Goal: Answer question/provide support: Share knowledge or assist other users

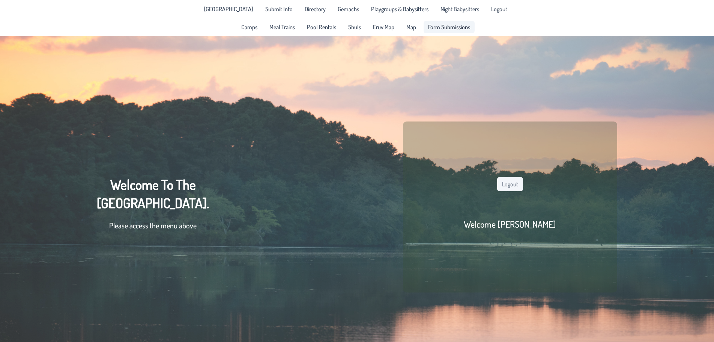
click at [443, 24] on span "Form Submissions" at bounding box center [449, 27] width 42 height 6
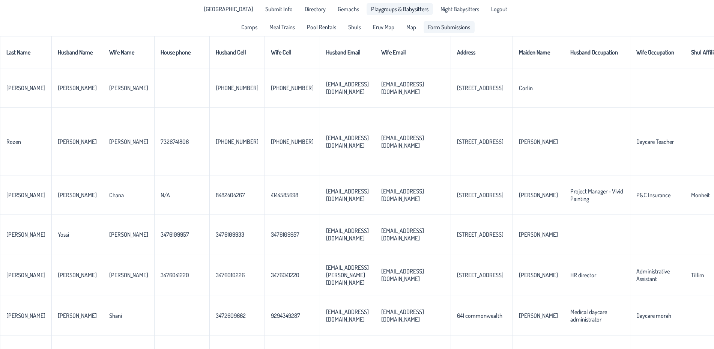
click at [383, 12] on span "Playgroups & Babysitters" at bounding box center [399, 9] width 57 height 6
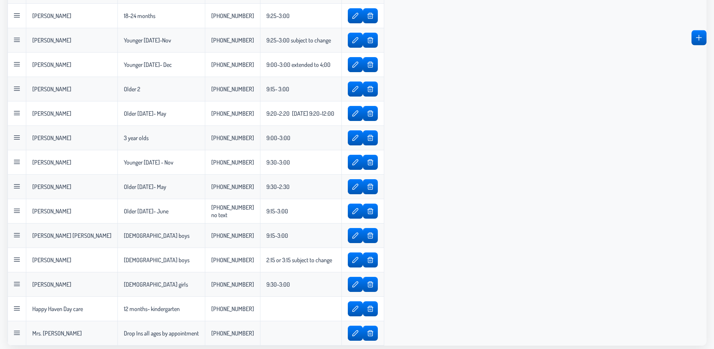
scroll to position [429, 0]
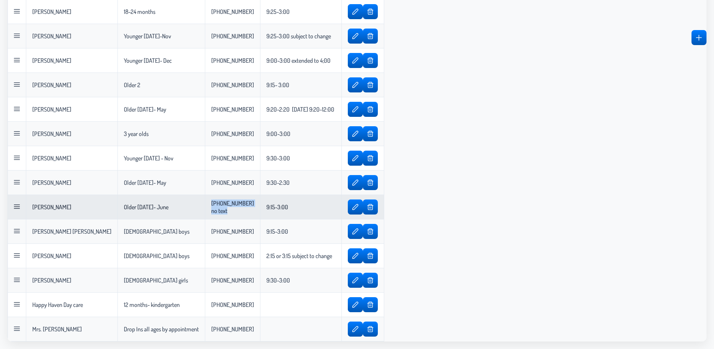
drag, startPoint x: 215, startPoint y: 208, endPoint x: 187, endPoint y: 202, distance: 28.7
click at [205, 202] on td "[PHONE_NUMBER] no text" at bounding box center [232, 207] width 55 height 24
click at [353, 206] on span "button" at bounding box center [356, 207] width 6 height 6
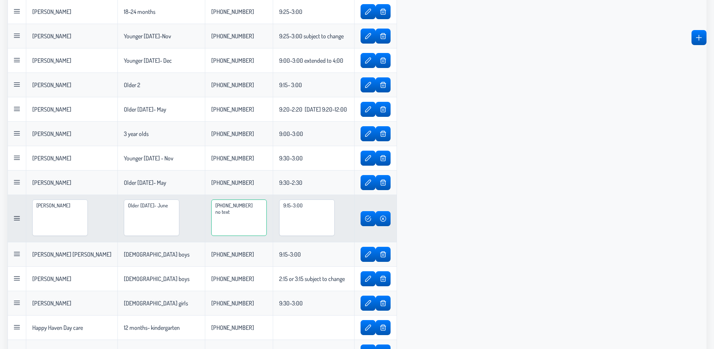
drag, startPoint x: 228, startPoint y: 212, endPoint x: 202, endPoint y: 206, distance: 27.0
click at [211, 206] on textarea "[PHONE_NUMBER] no text" at bounding box center [239, 217] width 56 height 36
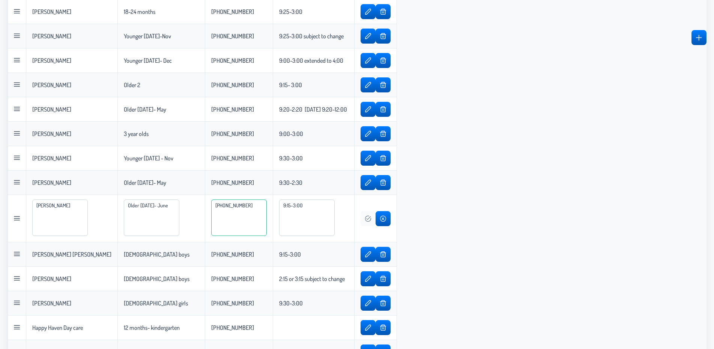
type textarea "[PHONE_NUMBER]"
click at [372, 222] on button "button" at bounding box center [368, 218] width 14 height 15
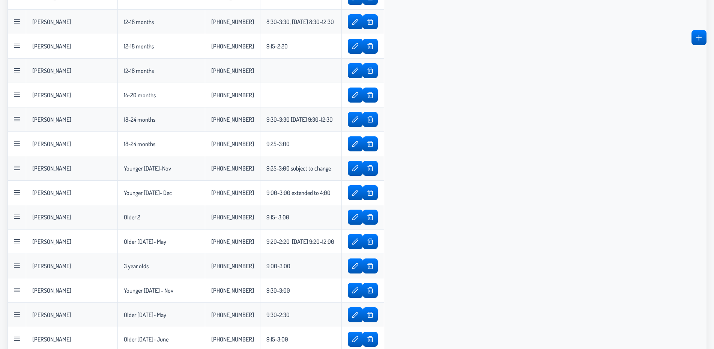
scroll to position [311, 0]
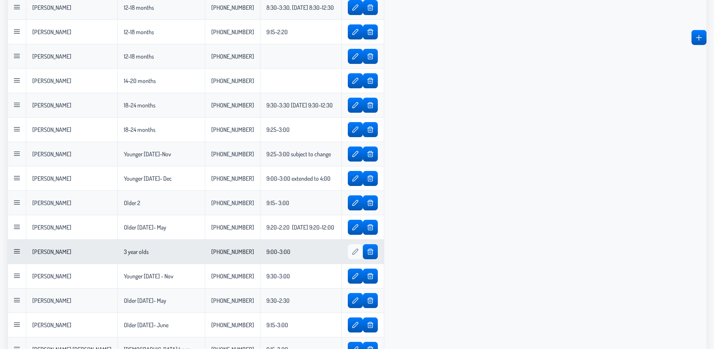
click at [348, 256] on button "button" at bounding box center [355, 251] width 14 height 15
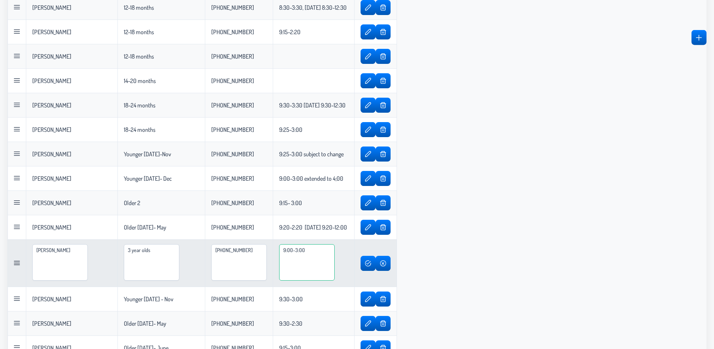
click at [315, 259] on textarea "9:00-3:00" at bounding box center [307, 262] width 56 height 36
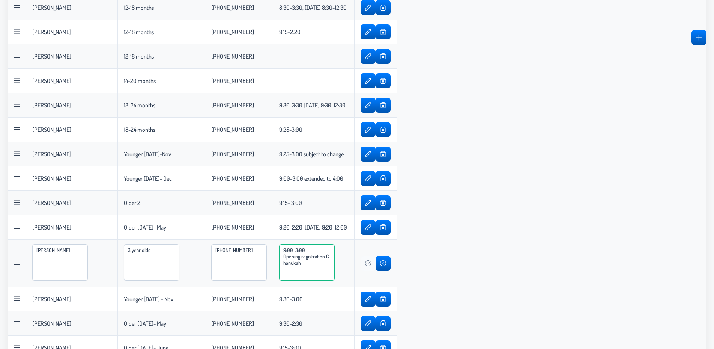
type textarea "9:00-3:00 Opening registration Chanukah"
click at [371, 260] on span "button" at bounding box center [368, 263] width 6 height 6
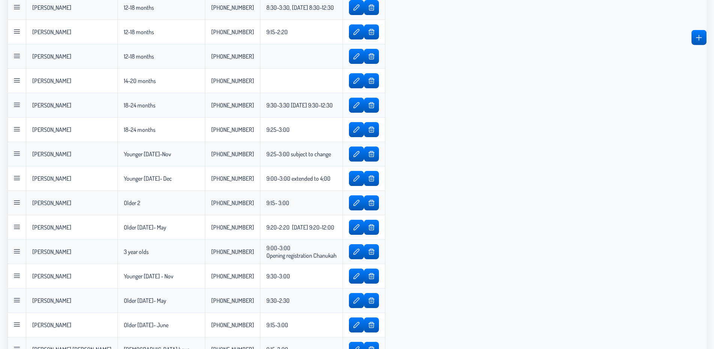
click at [441, 263] on div "Name Age Phone Number Hours Actions [PERSON_NAME] [PERSON_NAME] Newborns [PHONE…" at bounding box center [357, 107] width 699 height 703
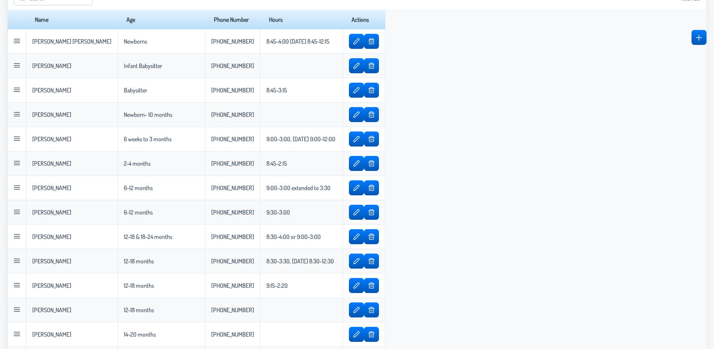
scroll to position [60, 0]
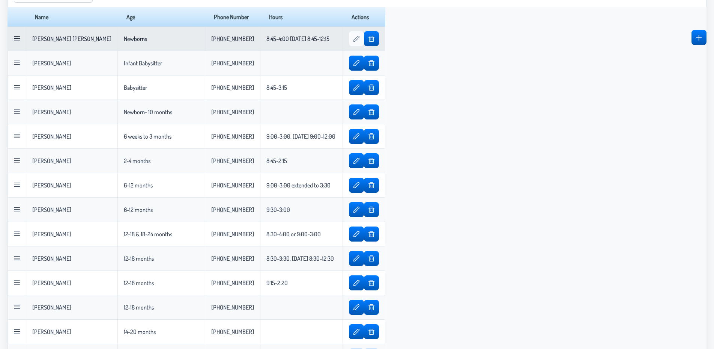
click at [354, 38] on span "button" at bounding box center [357, 39] width 6 height 6
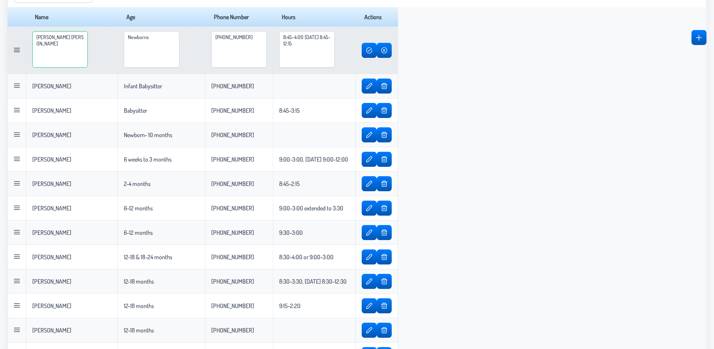
drag, startPoint x: 86, startPoint y: 42, endPoint x: 9, endPoint y: 47, distance: 76.4
click at [32, 47] on textarea "[PERSON_NAME] [PERSON_NAME]" at bounding box center [60, 49] width 56 height 36
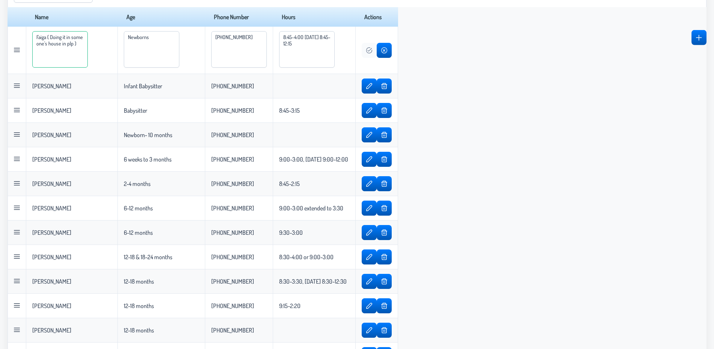
type textarea "Faiga ( Doing it in someone's house in plp )"
click at [372, 48] on span "button" at bounding box center [369, 50] width 6 height 6
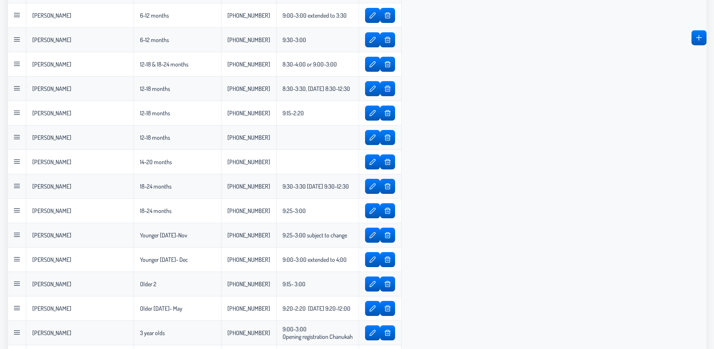
scroll to position [0, 0]
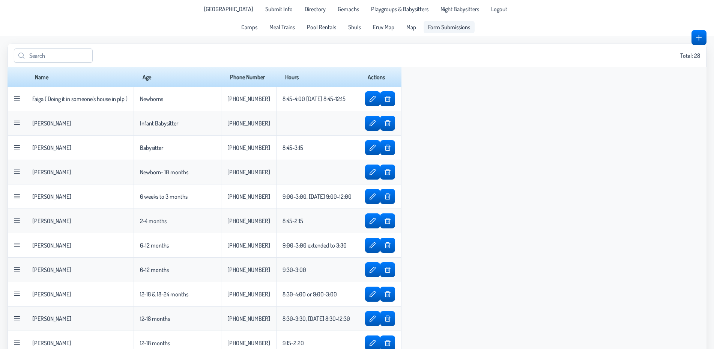
click at [442, 31] on link "Form Submissions" at bounding box center [449, 27] width 51 height 12
